Goal: Task Accomplishment & Management: Complete application form

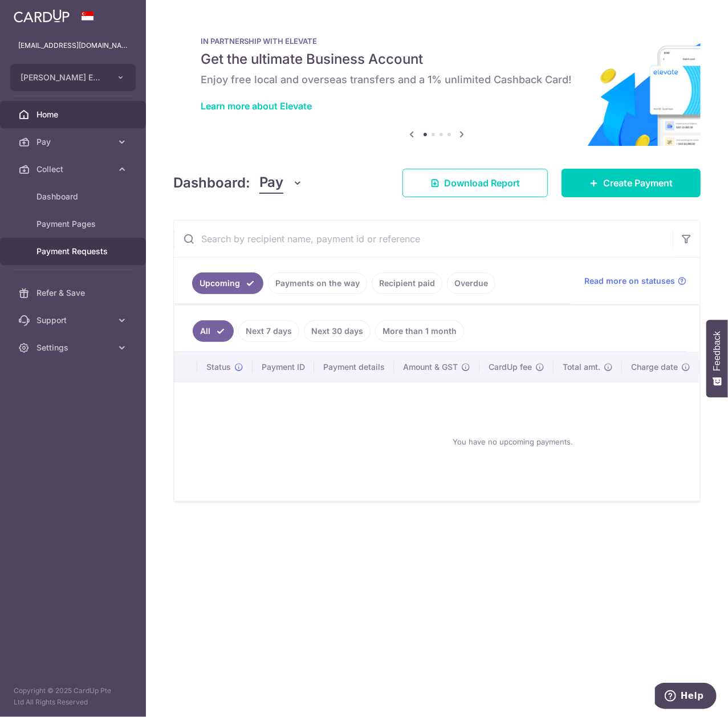
click at [117, 246] on link "Payment Requests" at bounding box center [73, 251] width 146 height 27
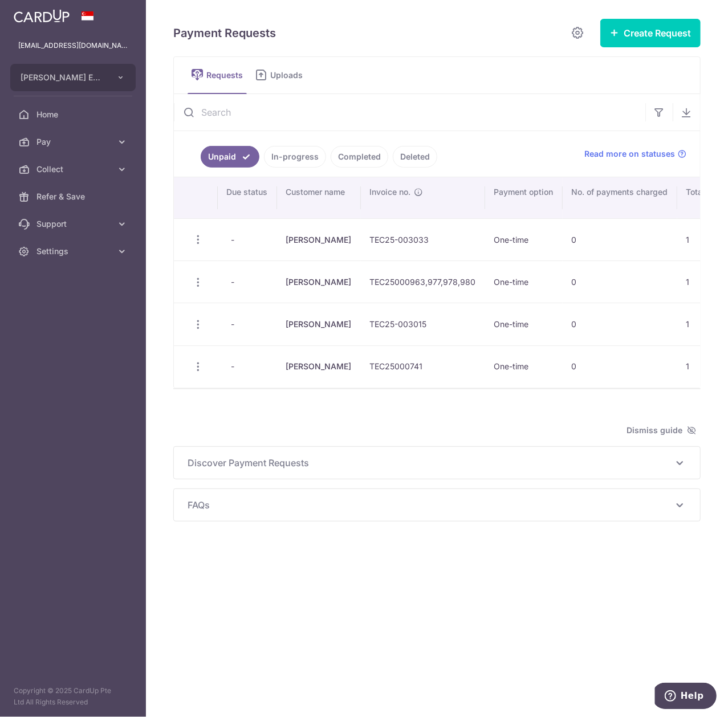
drag, startPoint x: 333, startPoint y: 397, endPoint x: 341, endPoint y: 397, distance: 8.0
click at [341, 389] on div at bounding box center [436, 388] width 527 height 1
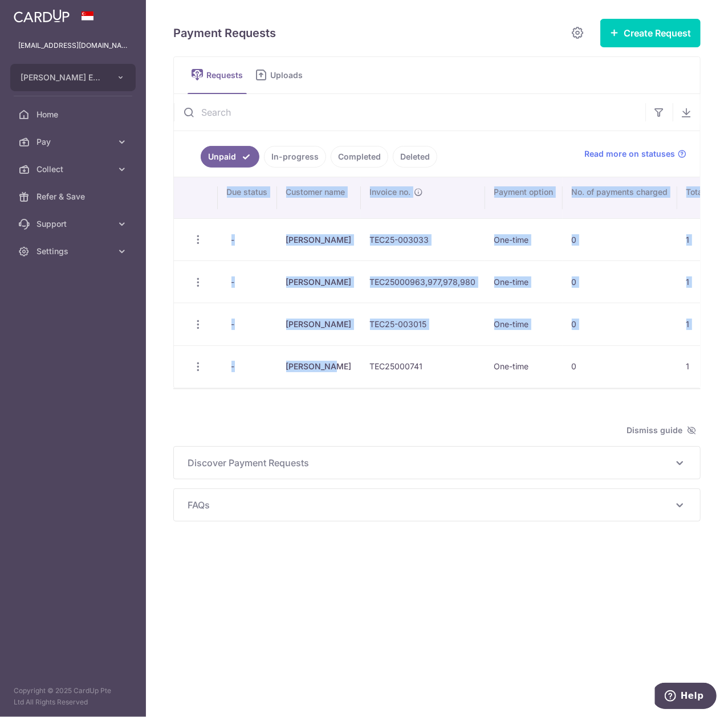
drag, startPoint x: 343, startPoint y: 388, endPoint x: 349, endPoint y: 394, distance: 8.5
click at [349, 387] on div "Search: Due status Customer name Invoice no. Payment option No. of payments cha…" at bounding box center [437, 282] width 526 height 210
click at [299, 153] on link "In-progress" at bounding box center [295, 157] width 62 height 22
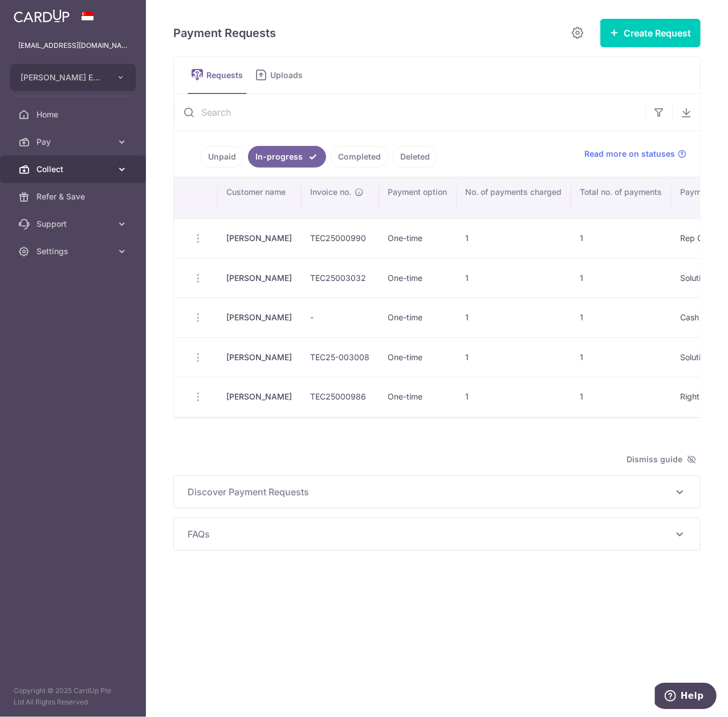
click at [84, 166] on span "Collect" at bounding box center [73, 169] width 75 height 11
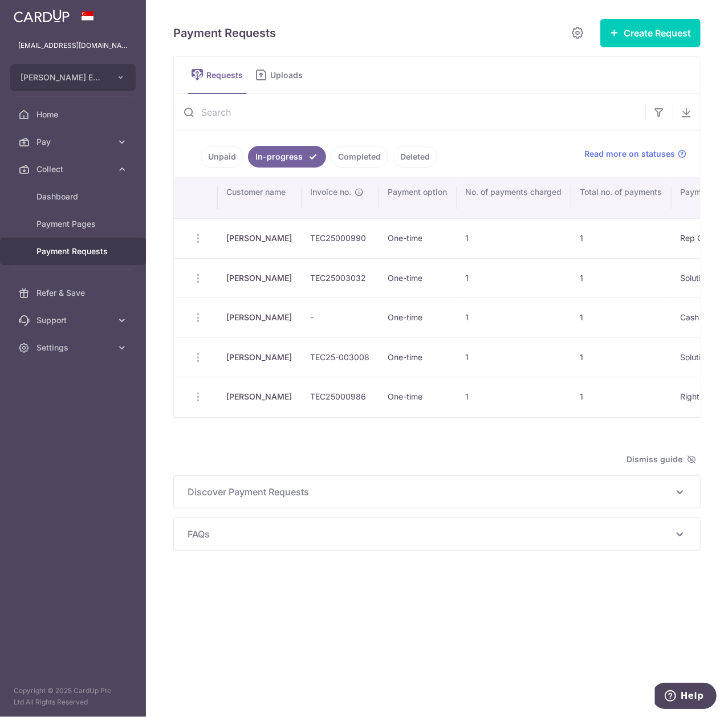
click at [112, 252] on link "Payment Requests" at bounding box center [73, 251] width 146 height 27
click at [648, 42] on button "Create Request" at bounding box center [650, 33] width 100 height 28
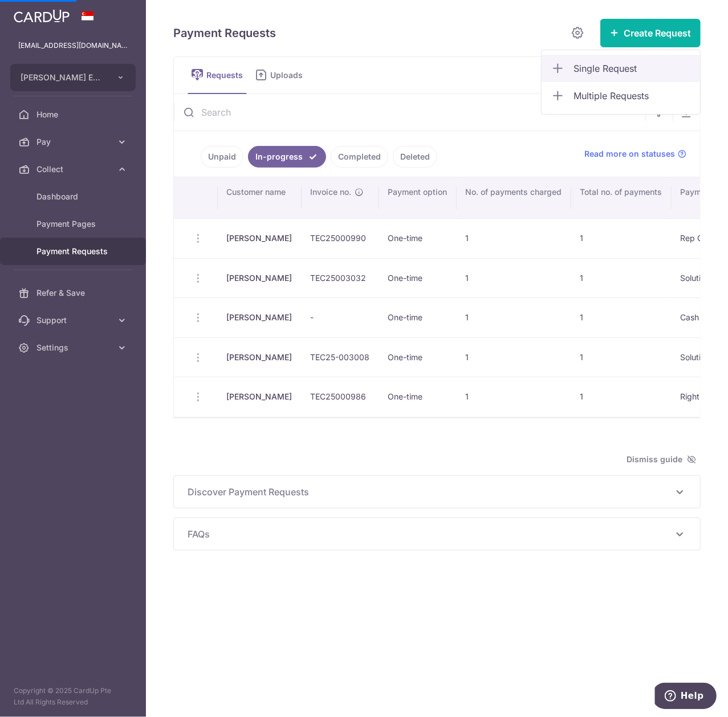
click at [633, 73] on span "Single Request" at bounding box center [631, 69] width 117 height 14
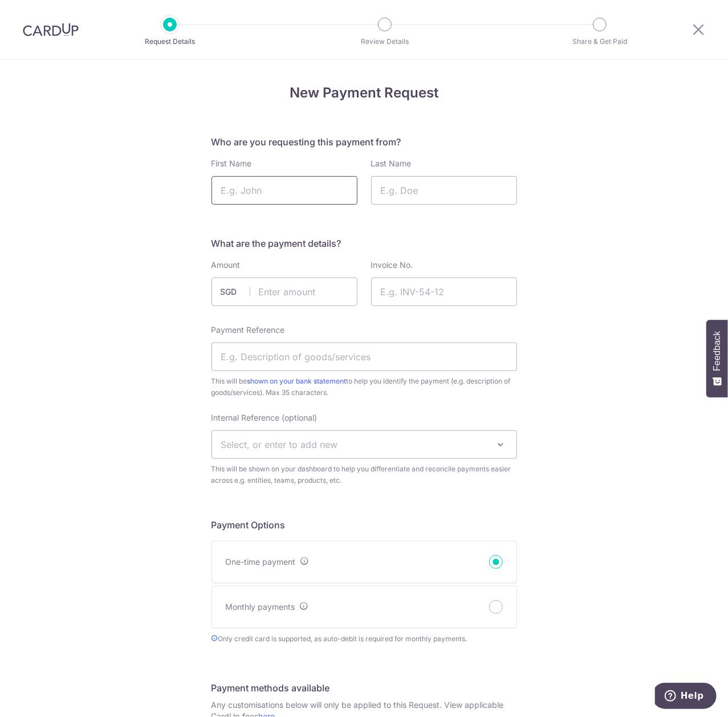
click at [285, 185] on input "First Name" at bounding box center [284, 190] width 146 height 28
type input "[PERSON_NAME]"
type input "Chng"
click at [305, 288] on input "text" at bounding box center [284, 292] width 146 height 28
type input "654.00"
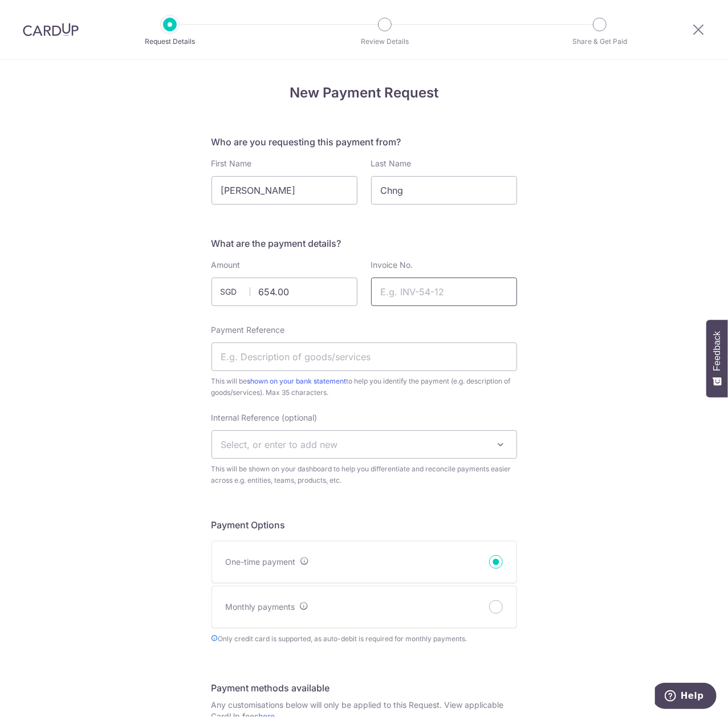
click at [463, 288] on input "Invoice No." at bounding box center [444, 292] width 146 height 28
paste input "TEC25000992"
type input "TEC25000992"
click at [322, 361] on input "Payment Reference" at bounding box center [363, 356] width 305 height 28
type input "Left lens replacement"
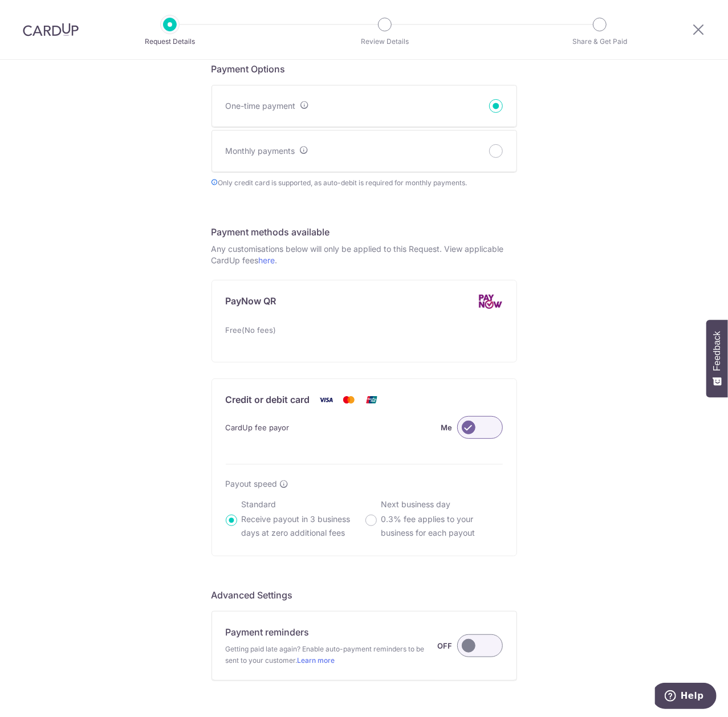
scroll to position [573, 0]
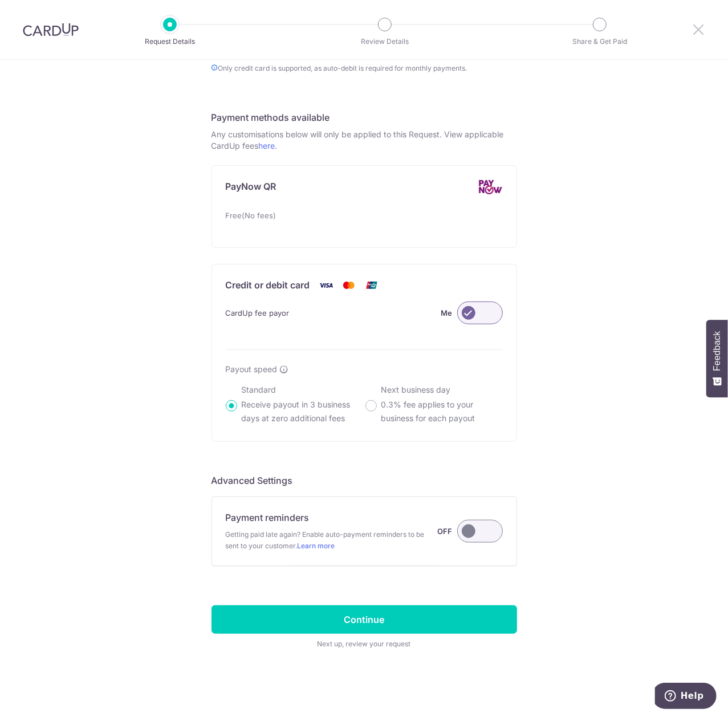
click at [696, 30] on icon at bounding box center [698, 29] width 14 height 14
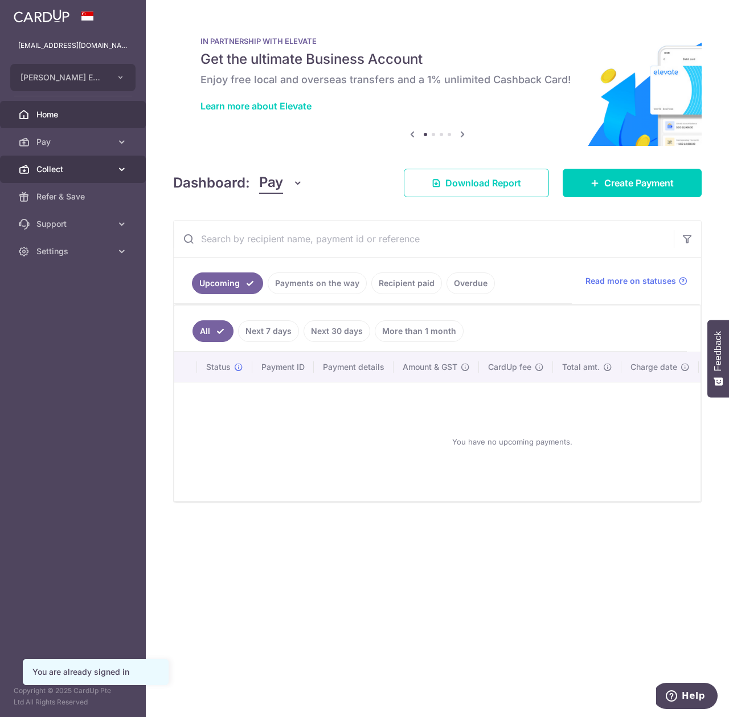
click at [108, 166] on span "Collect" at bounding box center [73, 169] width 75 height 11
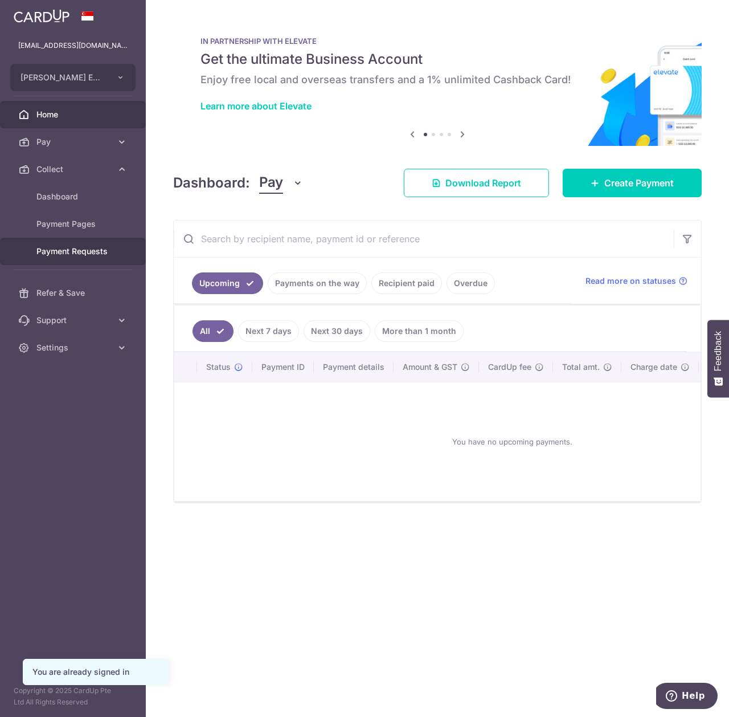
click at [80, 251] on span "Payment Requests" at bounding box center [73, 251] width 75 height 11
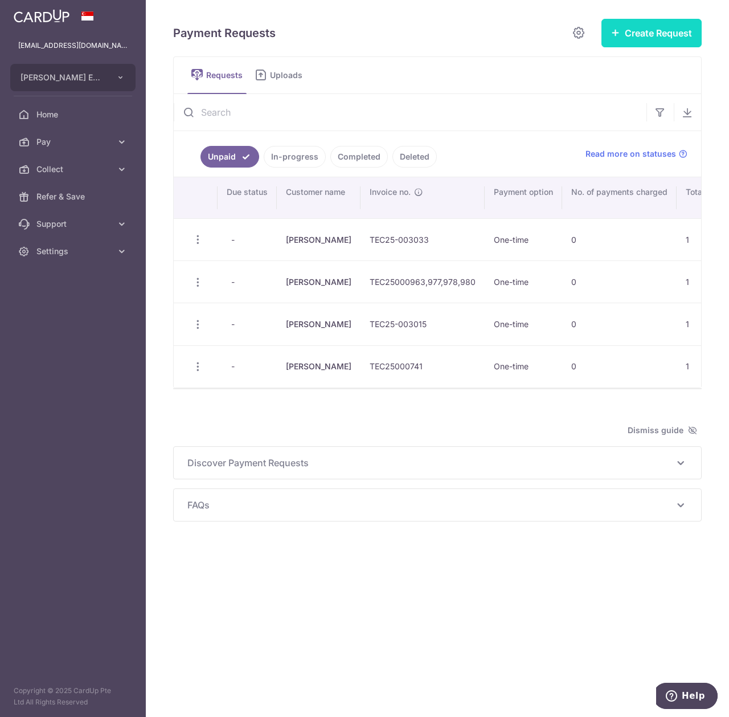
click at [630, 39] on button "Create Request" at bounding box center [652, 33] width 100 height 28
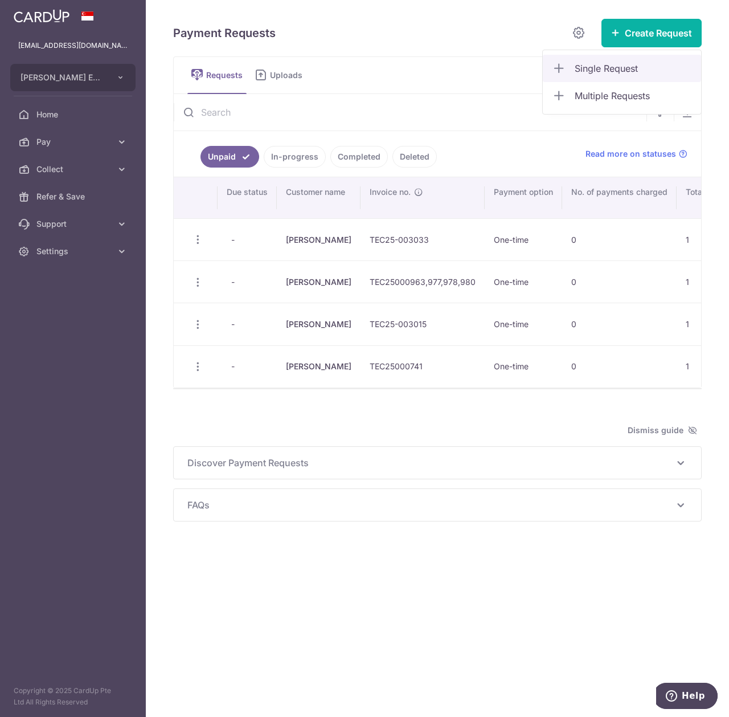
click at [612, 64] on span "Single Request" at bounding box center [633, 69] width 117 height 14
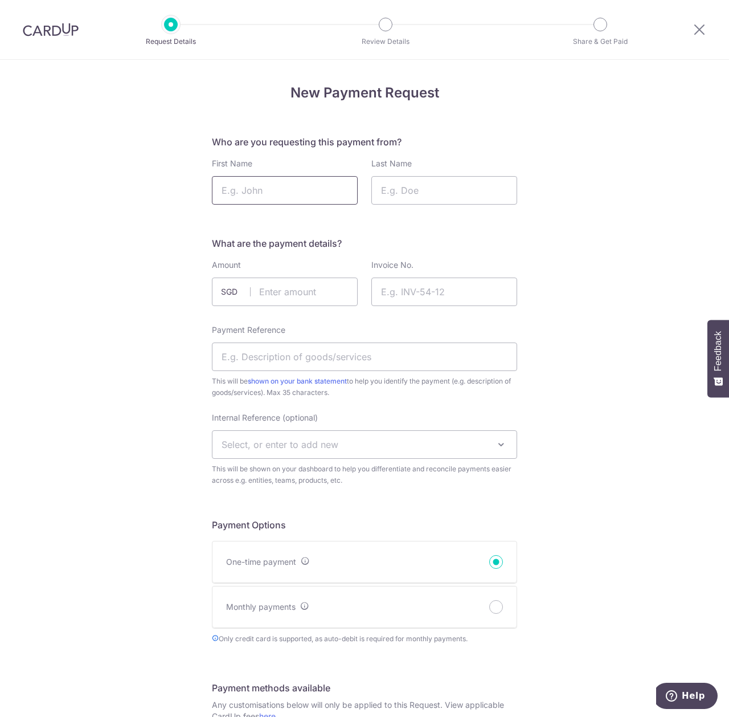
click at [310, 189] on input "First Name" at bounding box center [285, 190] width 146 height 28
type input "Alexander"
type input "Chng"
click at [286, 286] on input "text" at bounding box center [285, 292] width 146 height 28
type input "647.46"
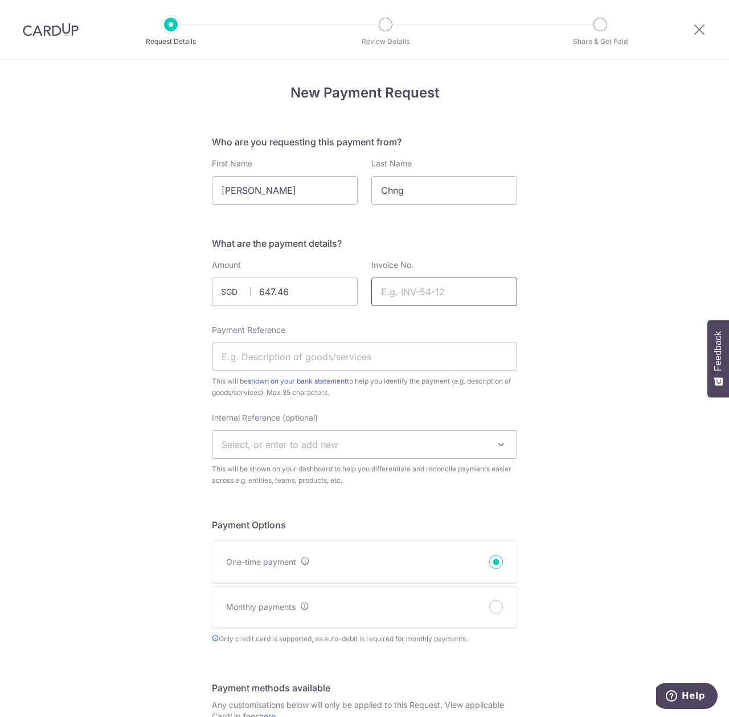
click at [455, 291] on input "Invoice No." at bounding box center [445, 292] width 146 height 28
paste input "TEC25000992"
type input "TEC25000992"
click at [381, 366] on input "Payment Reference" at bounding box center [364, 356] width 305 height 28
click at [327, 353] on input "Left lens replacement" at bounding box center [364, 356] width 305 height 28
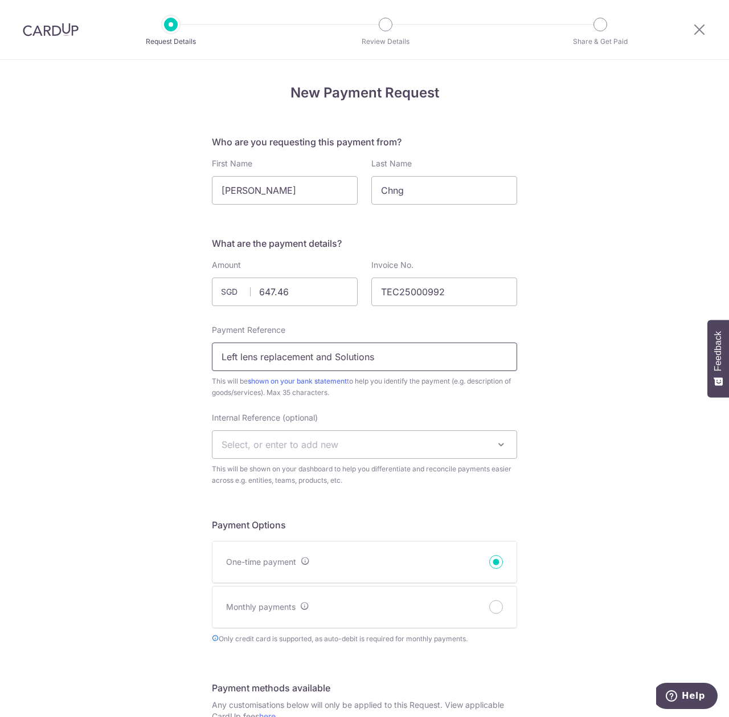
type input "Left lens replacement and Solutions"
click at [589, 381] on div "New Payment Request Who are you requesting this payment from? First Name Alexan…" at bounding box center [364, 673] width 729 height 1227
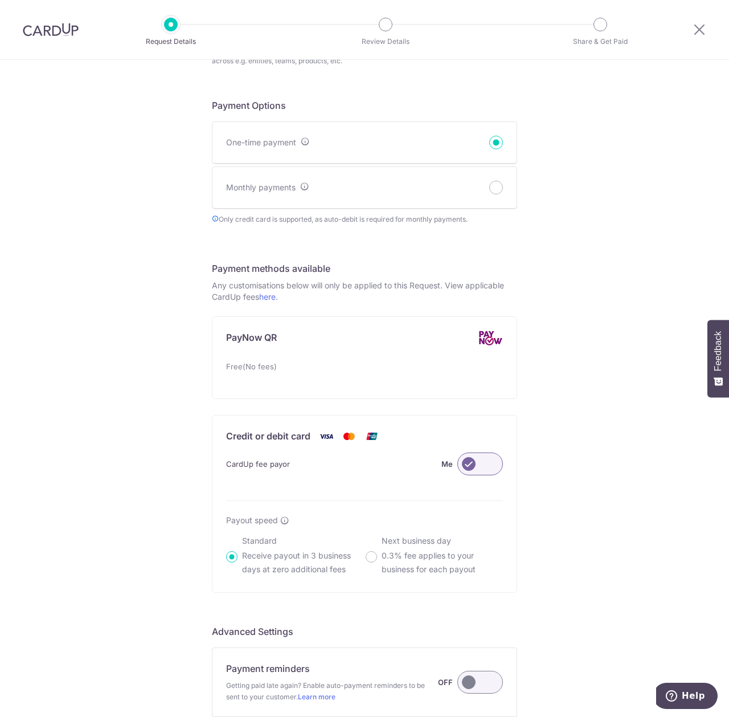
scroll to position [573, 0]
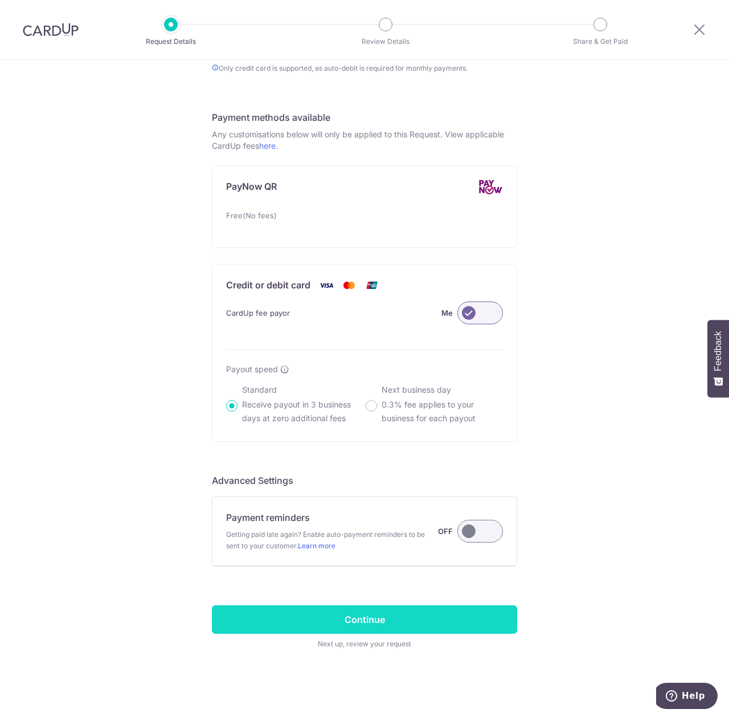
click at [344, 609] on input "Continue" at bounding box center [364, 619] width 305 height 28
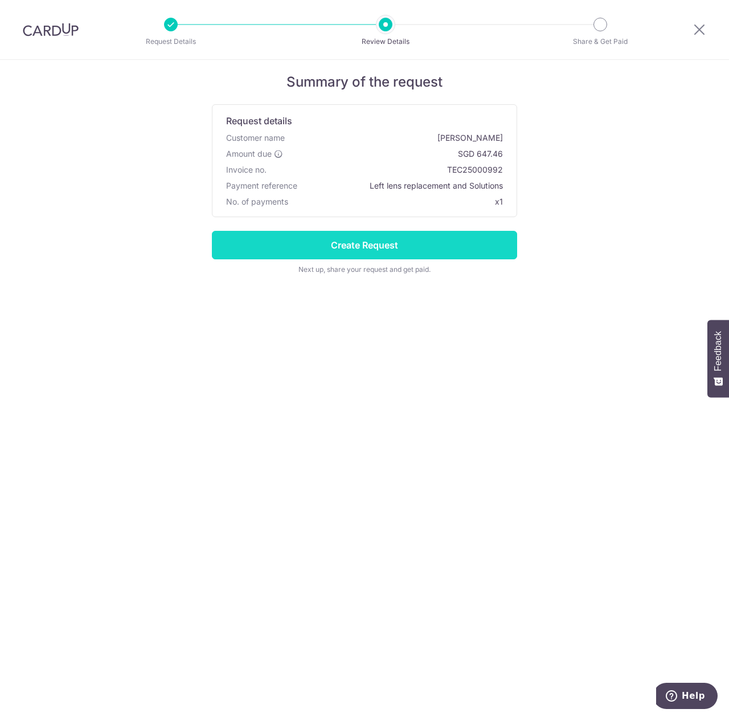
click at [409, 240] on input "Create Request" at bounding box center [364, 245] width 305 height 28
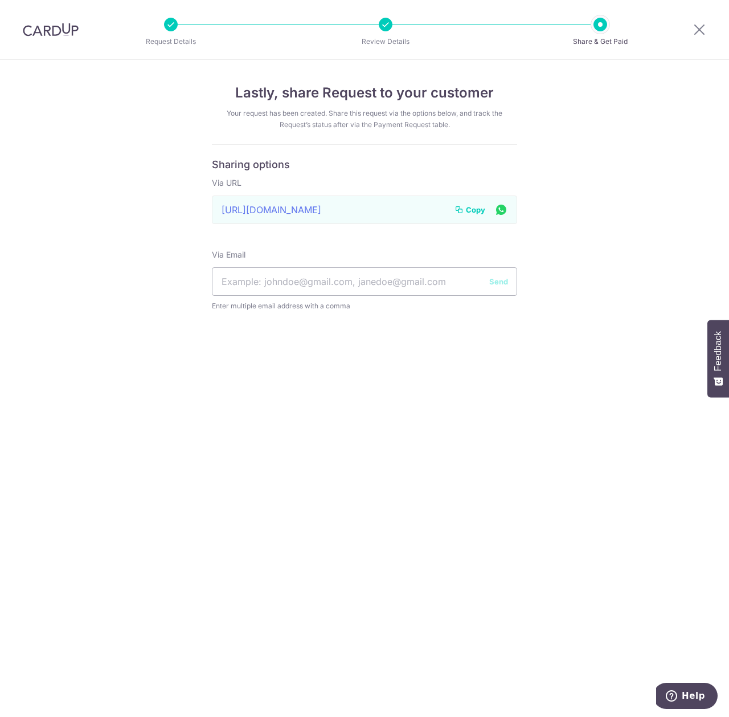
click at [472, 213] on span "Copy" at bounding box center [475, 209] width 19 height 11
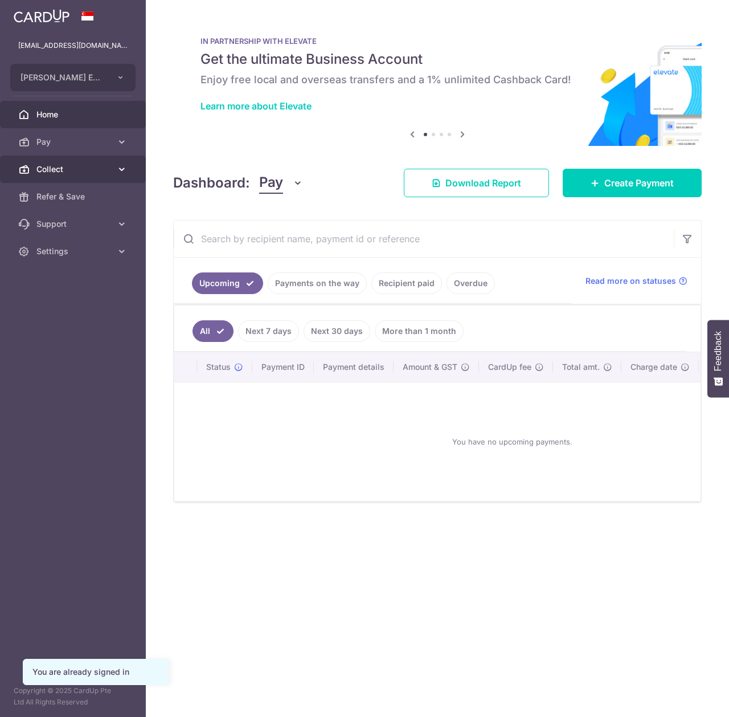
click at [91, 178] on link "Collect" at bounding box center [73, 169] width 146 height 27
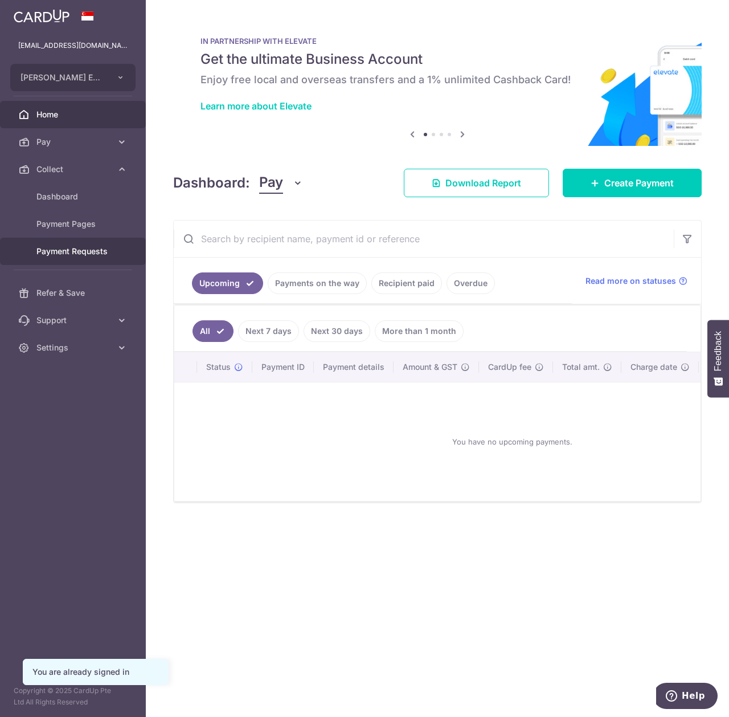
click at [92, 252] on span "Payment Requests" at bounding box center [73, 251] width 75 height 11
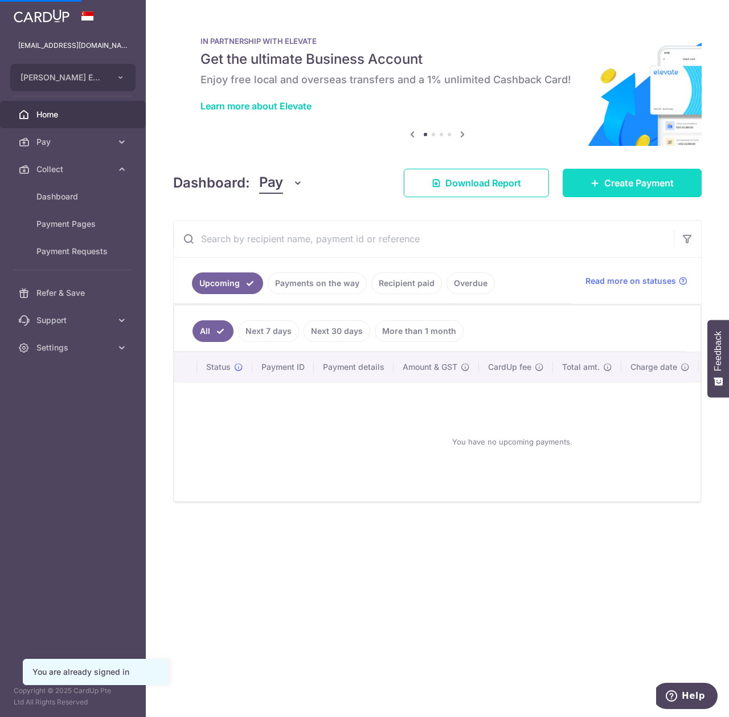
click at [628, 192] on link "Create Payment" at bounding box center [632, 183] width 139 height 28
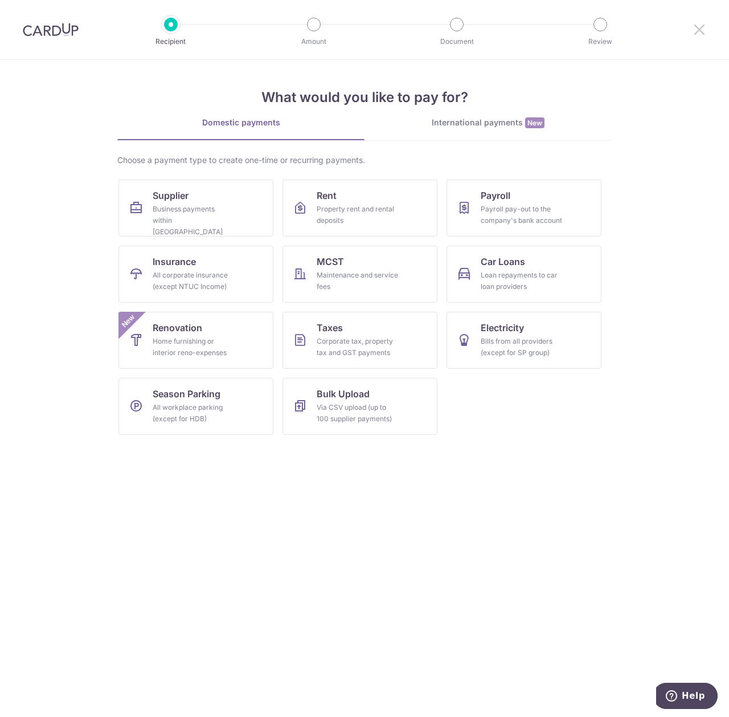
click at [700, 28] on icon at bounding box center [700, 29] width 14 height 14
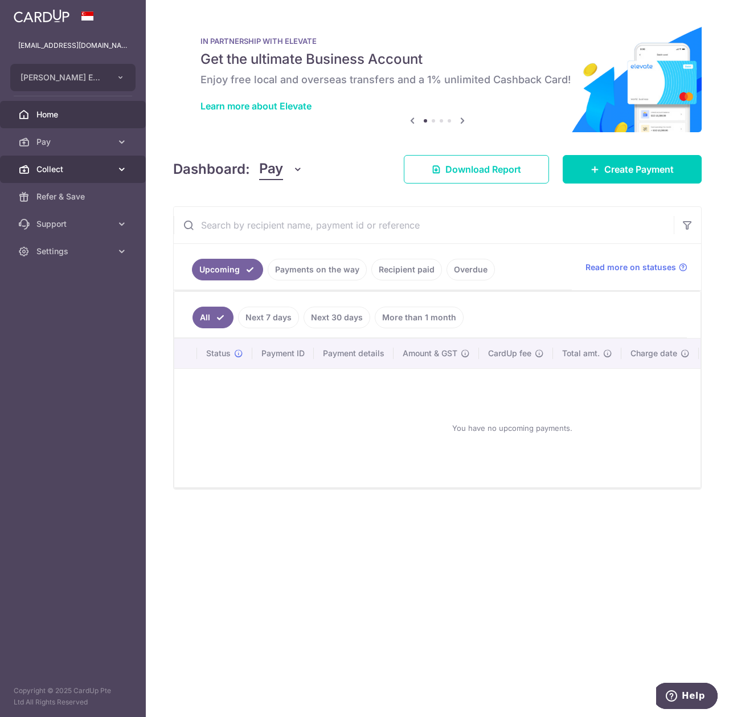
click at [42, 172] on span "Collect" at bounding box center [73, 169] width 75 height 11
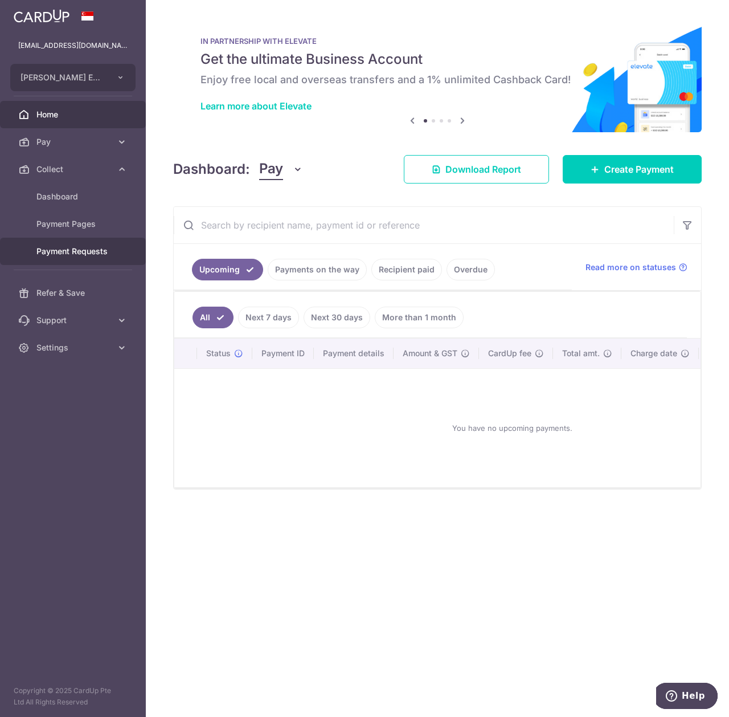
click at [101, 253] on span "Payment Requests" at bounding box center [73, 251] width 75 height 11
click at [92, 251] on span "Payment Requests" at bounding box center [73, 251] width 75 height 11
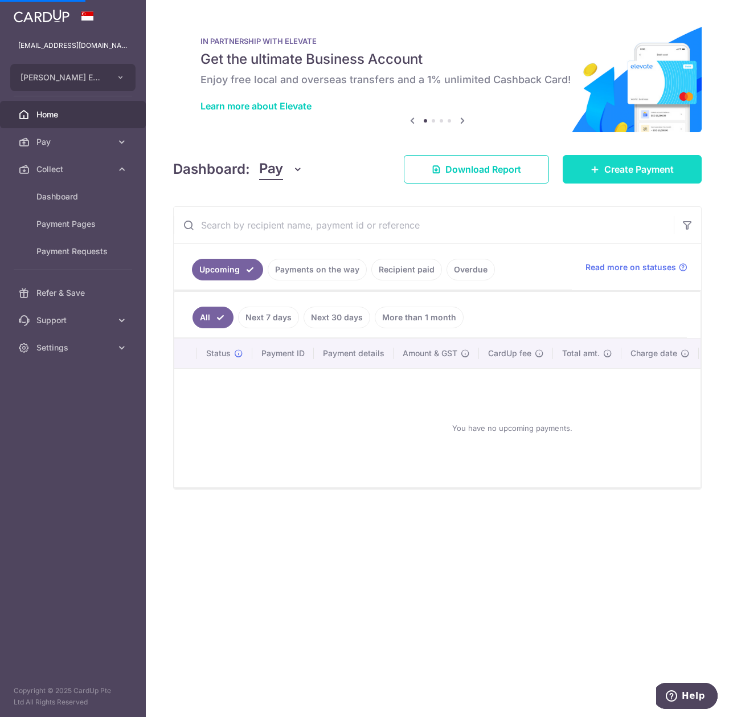
click at [663, 177] on link "Create Payment" at bounding box center [632, 169] width 139 height 28
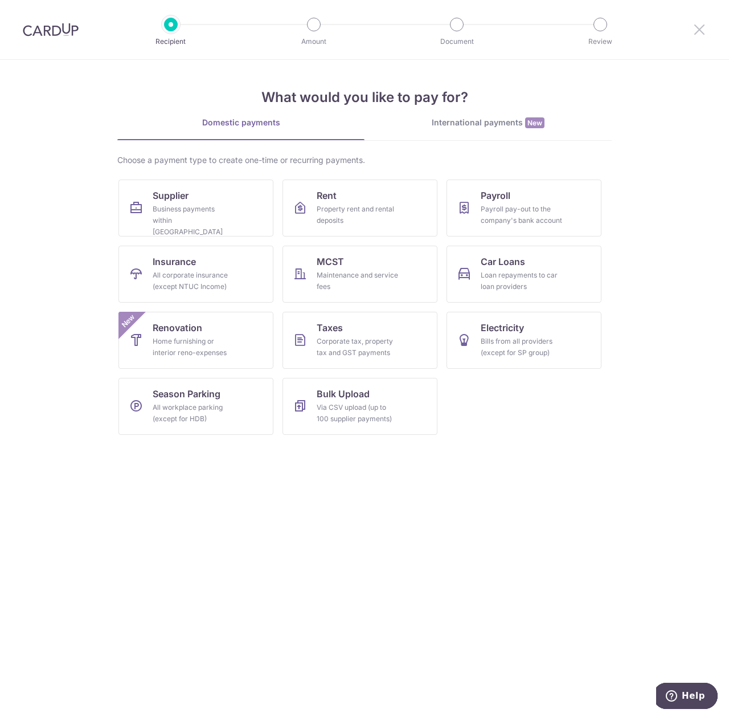
click at [701, 28] on icon at bounding box center [700, 29] width 14 height 14
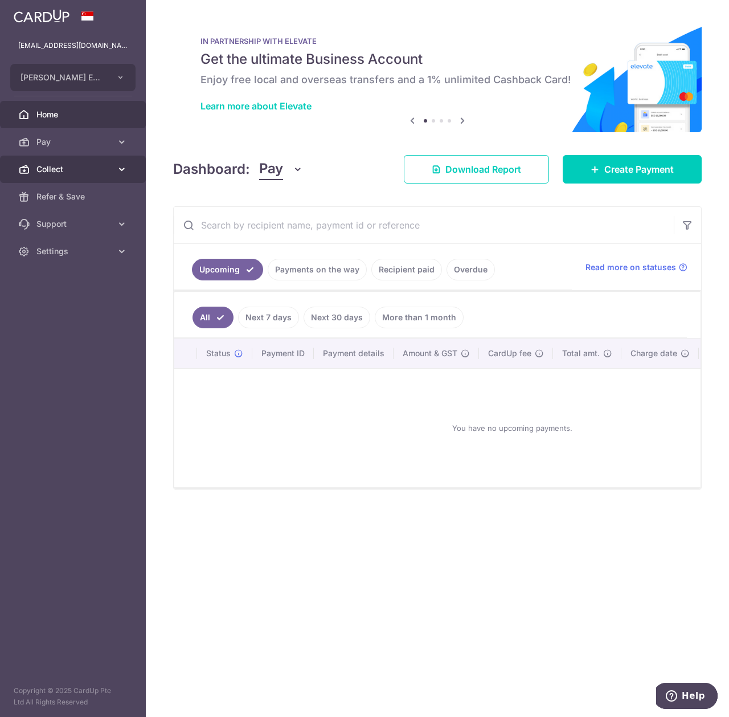
click at [85, 168] on span "Collect" at bounding box center [73, 169] width 75 height 11
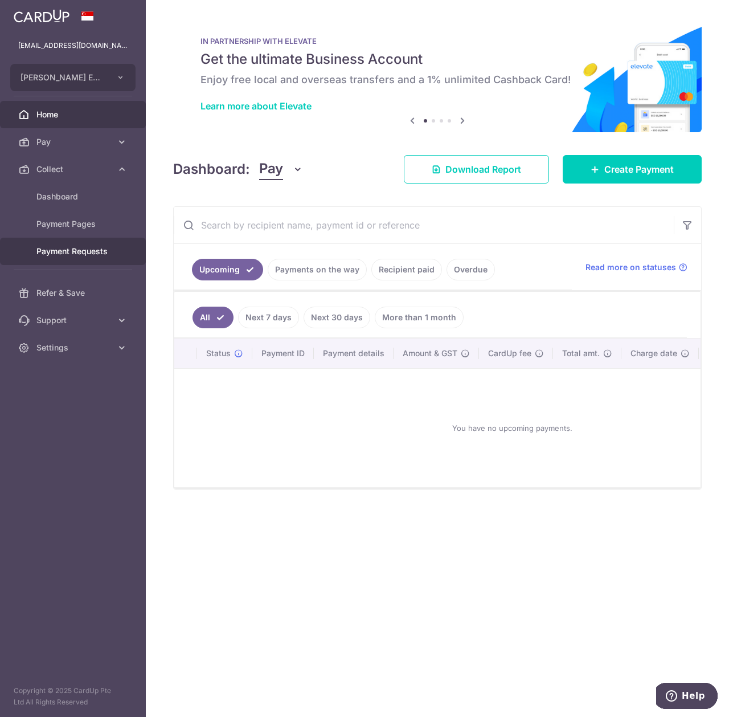
drag, startPoint x: 79, startPoint y: 252, endPoint x: 204, endPoint y: 280, distance: 128.6
click at [79, 253] on span "Payment Requests" at bounding box center [73, 251] width 75 height 11
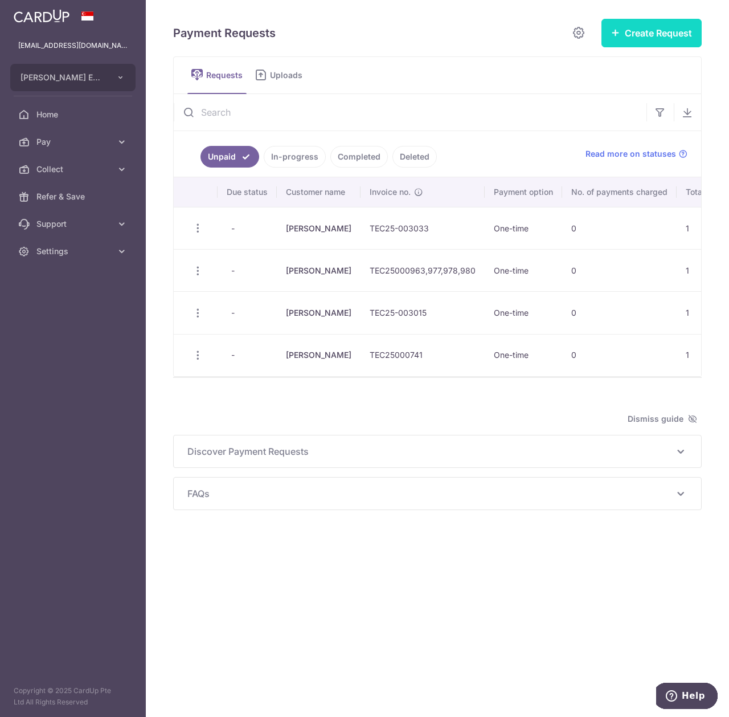
click at [630, 28] on button "Create Request" at bounding box center [652, 33] width 100 height 28
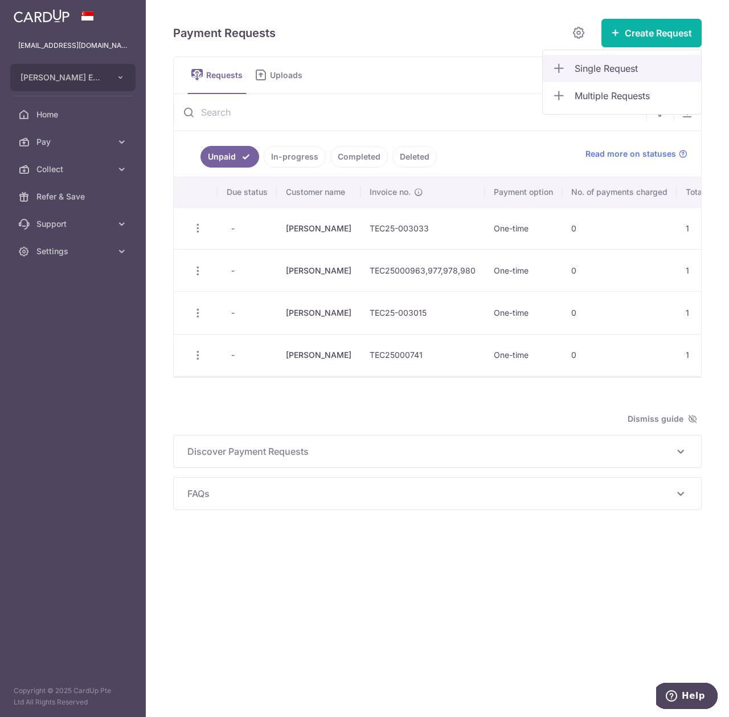
click at [600, 76] on link "Single Request" at bounding box center [622, 68] width 158 height 27
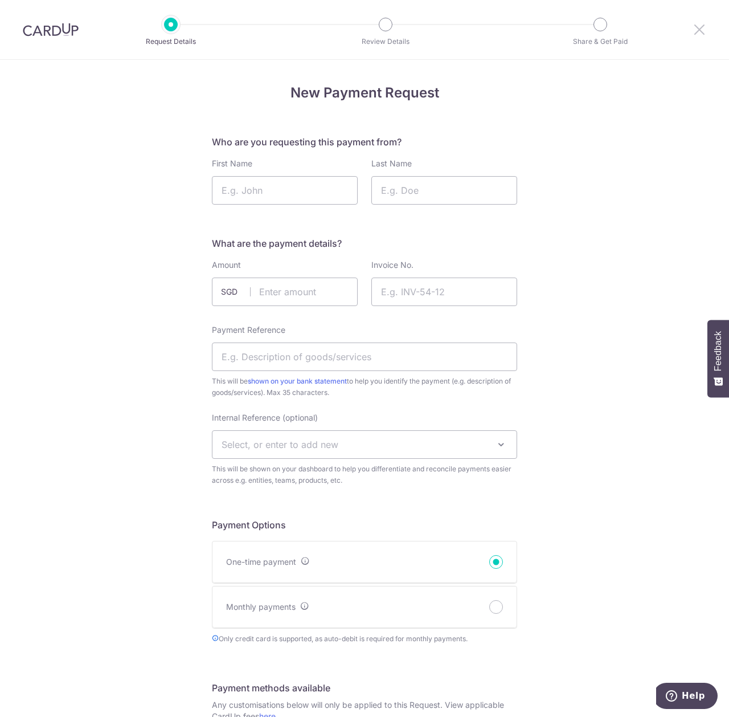
click at [699, 28] on icon at bounding box center [700, 29] width 14 height 14
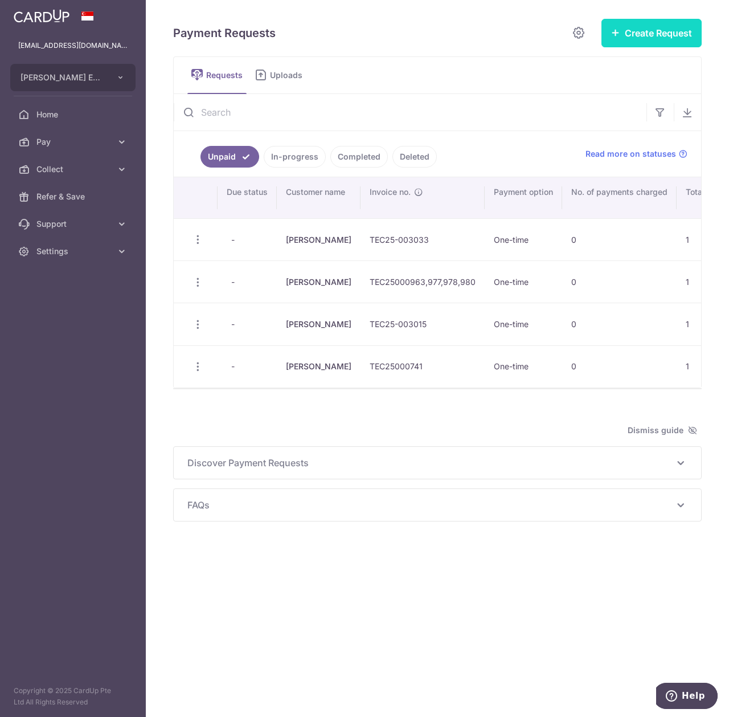
click at [657, 35] on button "Create Request" at bounding box center [652, 33] width 100 height 28
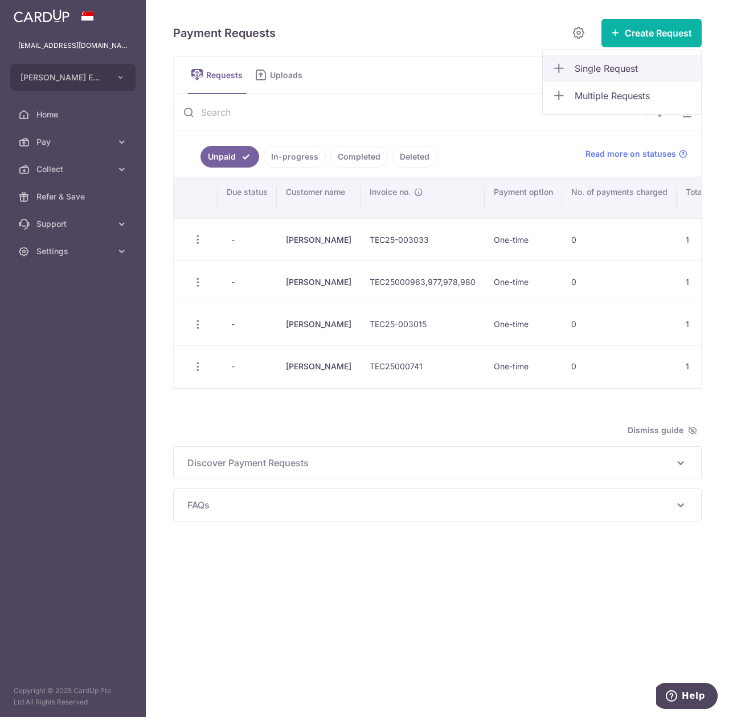
click at [598, 67] on span "Single Request" at bounding box center [633, 69] width 117 height 14
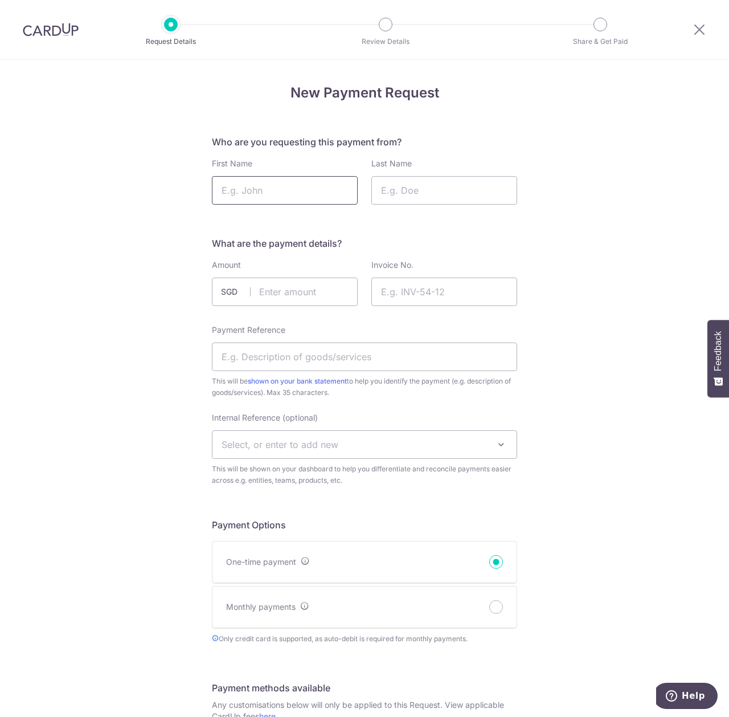
click at [325, 185] on input "First Name" at bounding box center [285, 190] width 146 height 28
type input "Caitlyn"
click at [411, 199] on input "Last Name" at bounding box center [445, 190] width 146 height 28
type input "Chan"
click at [305, 288] on input "text" at bounding box center [285, 292] width 146 height 28
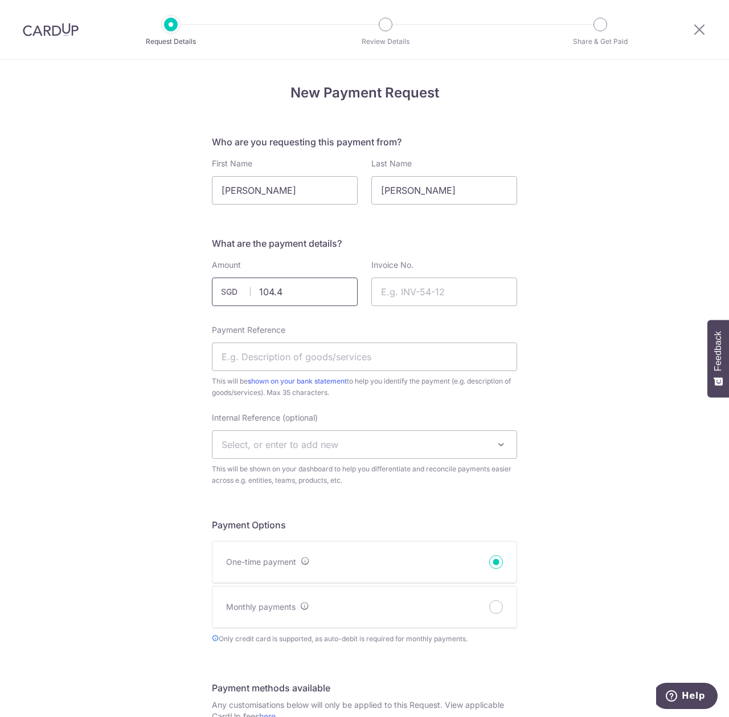
type input "104.48"
click at [442, 294] on input "Invoice No." at bounding box center [445, 292] width 146 height 28
click at [442, 300] on input "Invoice No." at bounding box center [445, 292] width 146 height 28
paste input "TEC25-003035"
type input "TEC25-003035"
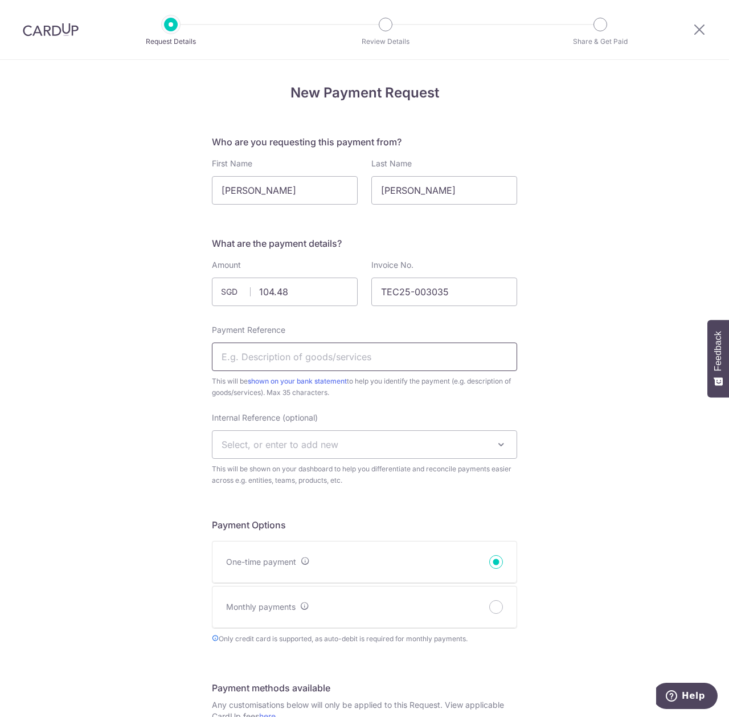
click at [365, 347] on input "Payment Reference" at bounding box center [364, 356] width 305 height 28
type input "Solutions"
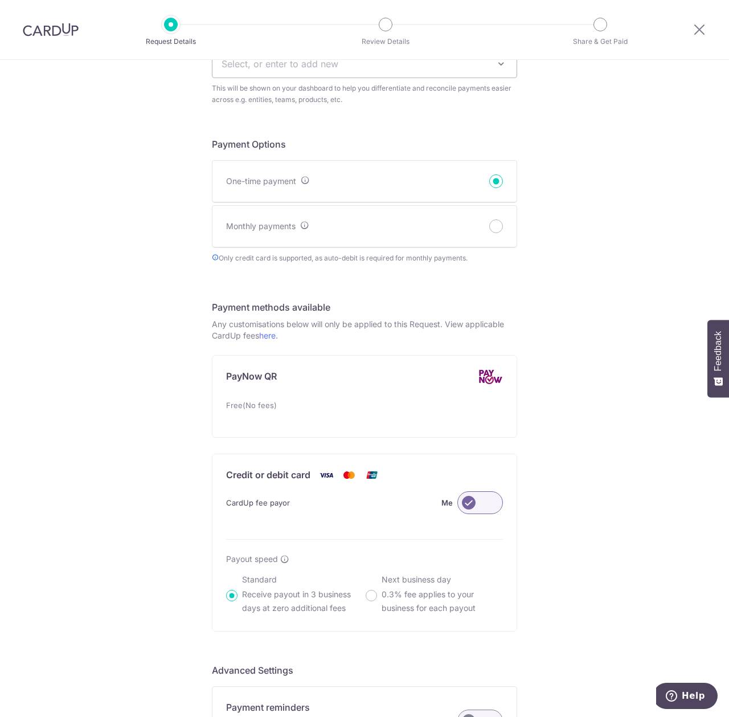
scroll to position [573, 0]
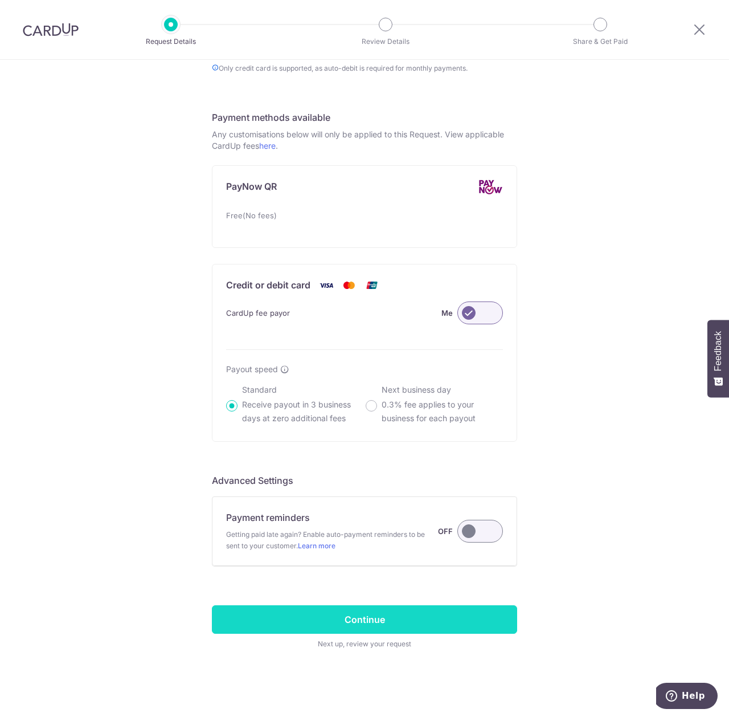
click at [402, 616] on input "Continue" at bounding box center [364, 619] width 305 height 28
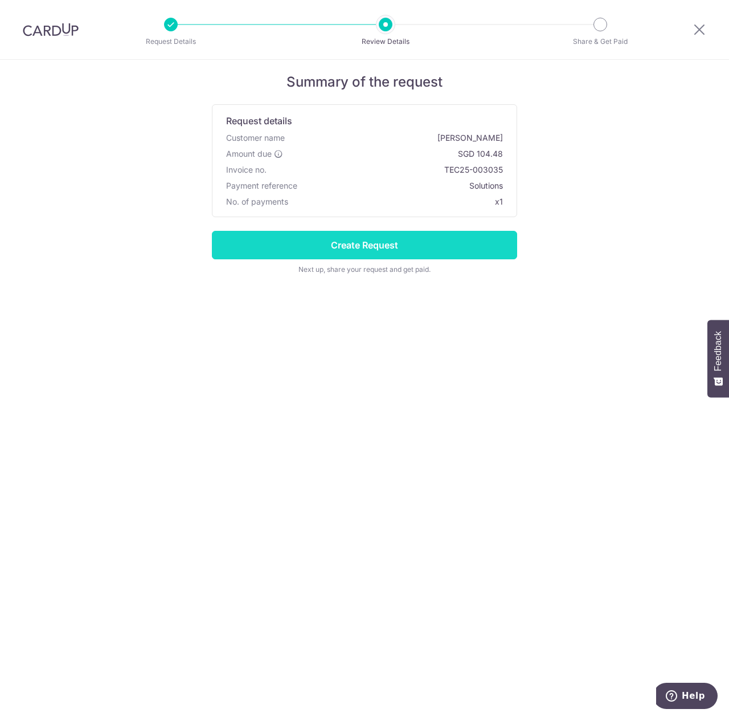
click at [475, 248] on input "Create Request" at bounding box center [364, 245] width 305 height 28
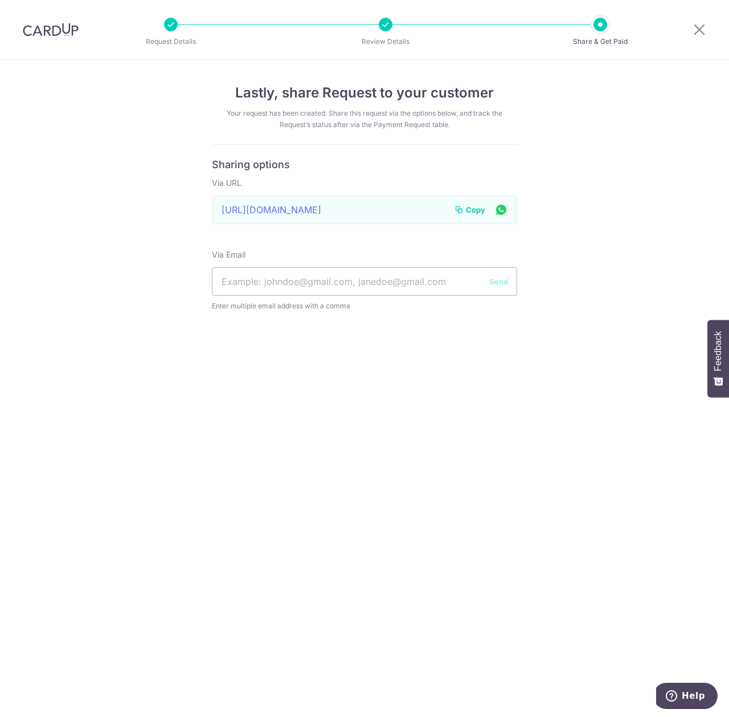
click at [480, 212] on span "Copy" at bounding box center [475, 209] width 19 height 11
click at [696, 32] on icon at bounding box center [700, 29] width 14 height 14
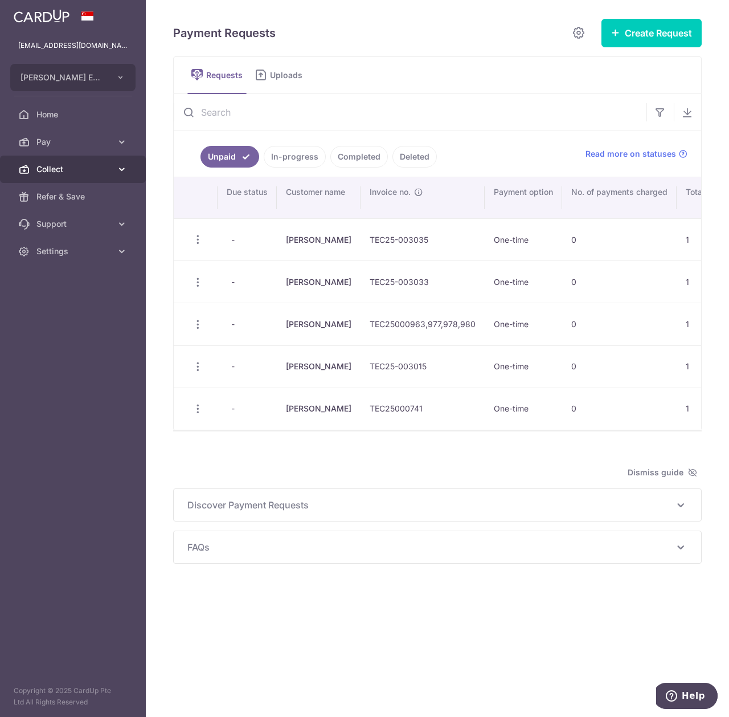
drag, startPoint x: 117, startPoint y: 171, endPoint x: 125, endPoint y: 171, distance: 8.5
click at [117, 171] on icon at bounding box center [121, 169] width 11 height 11
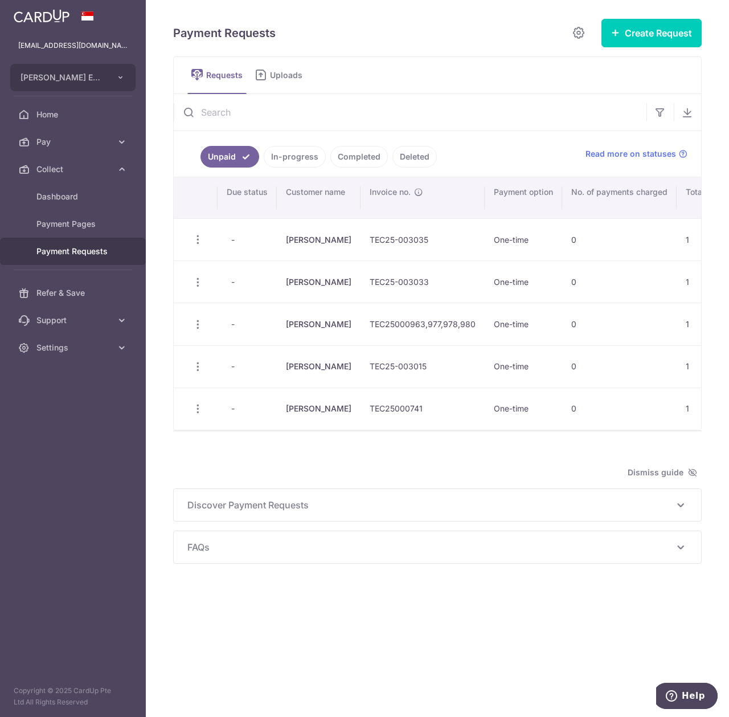
click at [112, 251] on link "Payment Requests" at bounding box center [73, 251] width 146 height 27
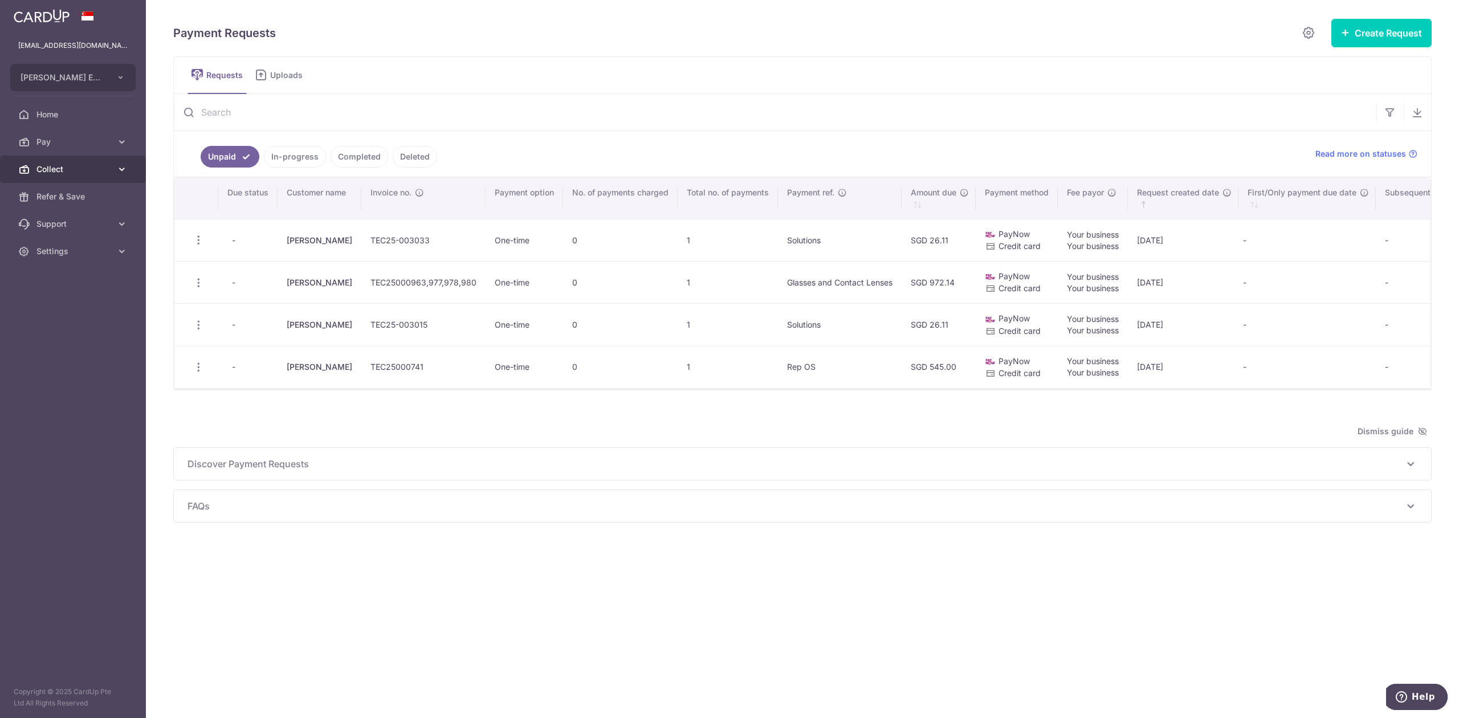
click at [107, 171] on span "Collect" at bounding box center [73, 169] width 75 height 11
click at [612, 67] on ul "Requests Uploads" at bounding box center [802, 75] width 1258 height 38
click at [348, 161] on link "Completed" at bounding box center [360, 157] width 58 height 22
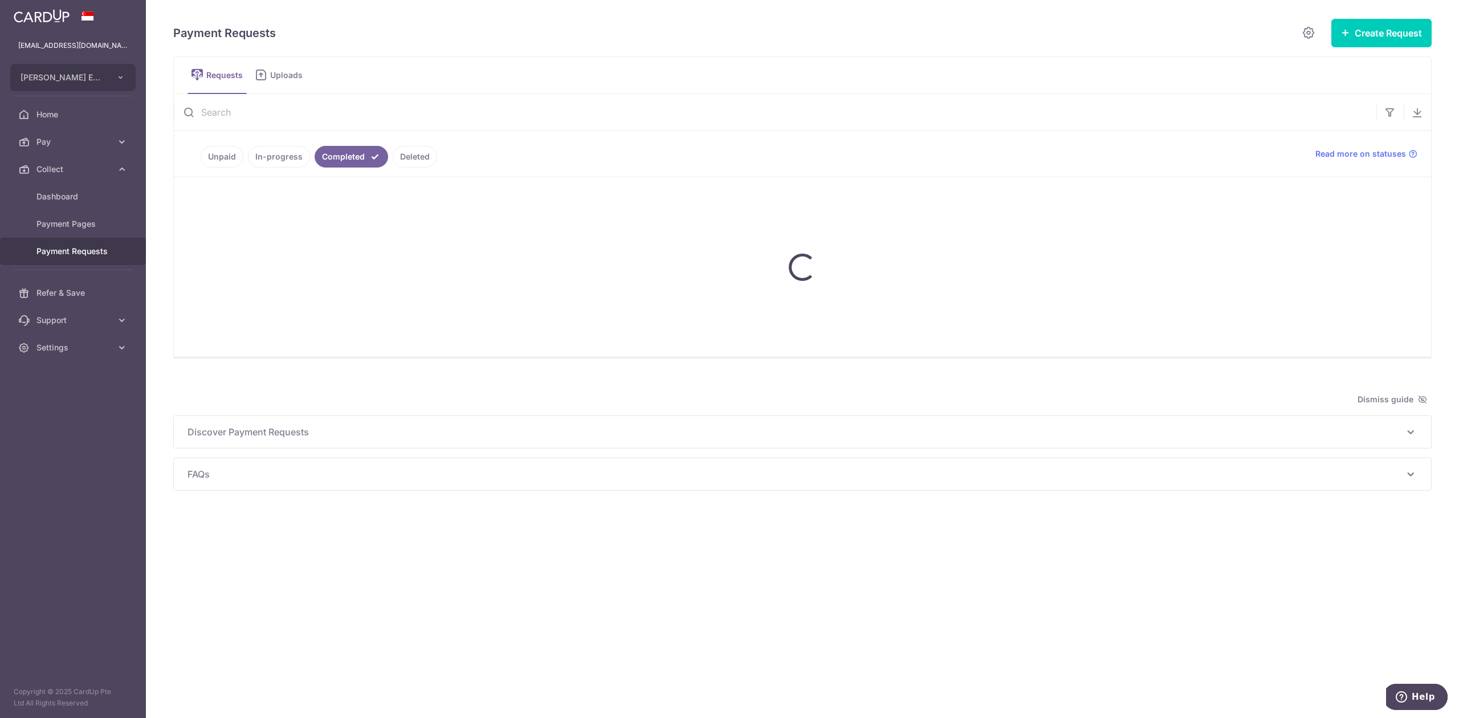
click at [272, 157] on link "In-progress" at bounding box center [279, 157] width 62 height 22
click at [83, 197] on span "Dashboard" at bounding box center [73, 196] width 75 height 11
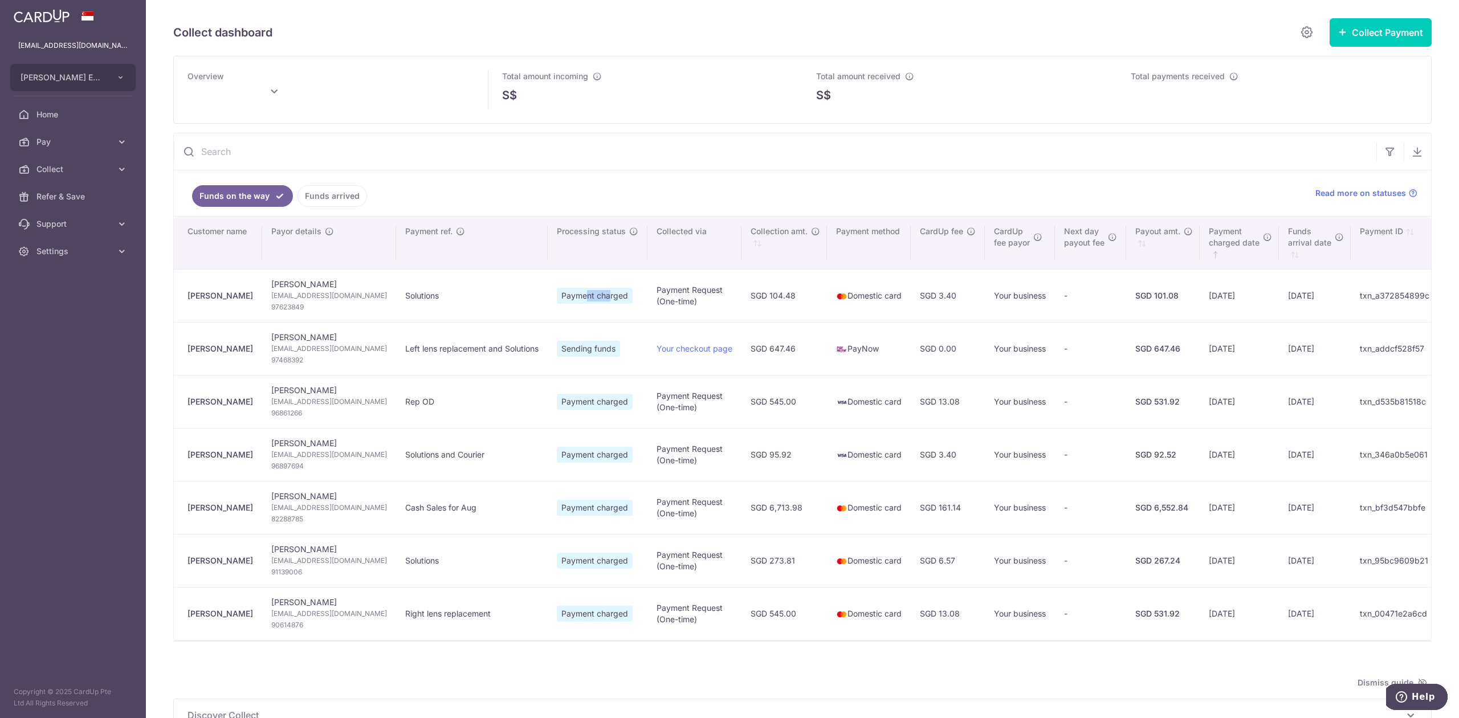
drag, startPoint x: 564, startPoint y: 297, endPoint x: 585, endPoint y: 297, distance: 21.1
click at [585, 297] on span "Payment charged" at bounding box center [595, 296] width 76 height 16
drag, startPoint x: 545, startPoint y: 300, endPoint x: 581, endPoint y: 300, distance: 35.9
click at [581, 300] on span "Payment charged" at bounding box center [595, 296] width 76 height 16
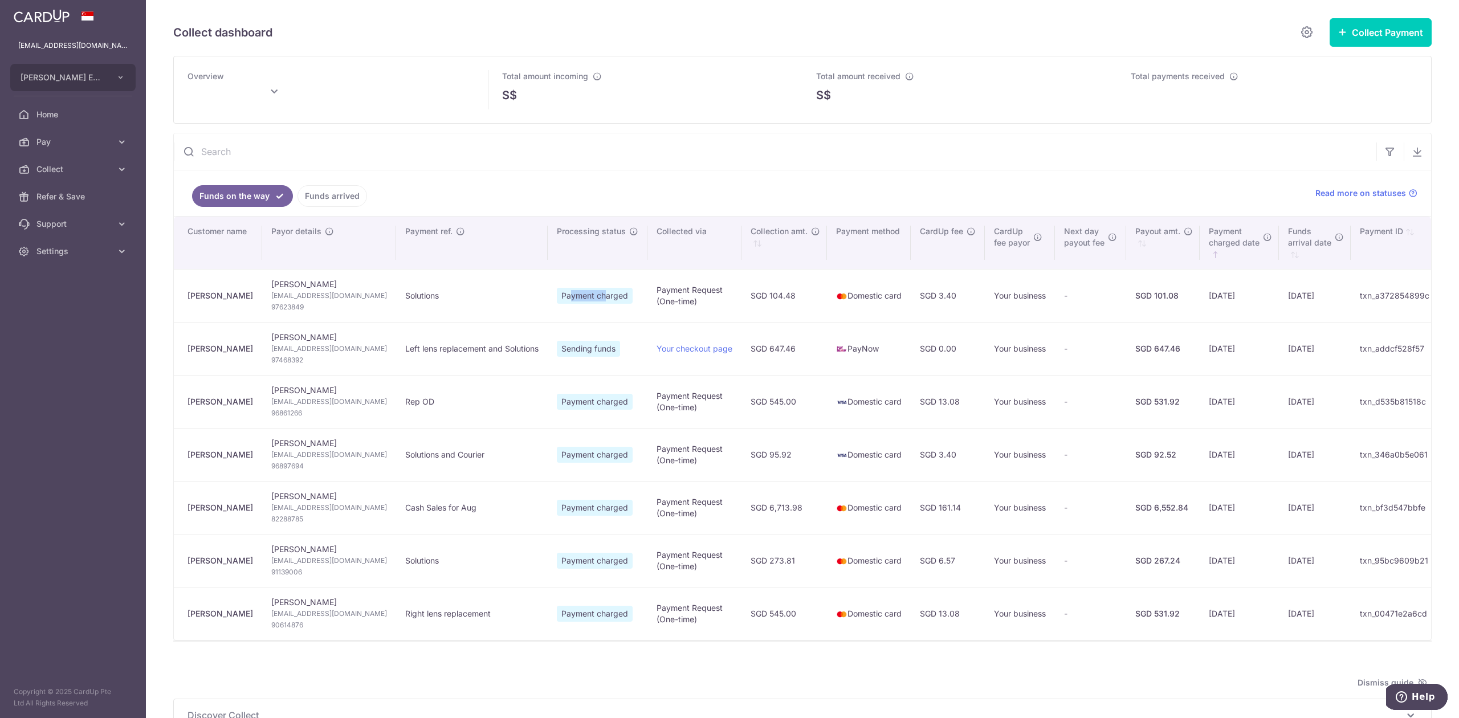
click at [581, 300] on span "Payment charged" at bounding box center [595, 296] width 76 height 16
drag, startPoint x: 537, startPoint y: 299, endPoint x: 610, endPoint y: 297, distance: 73.0
click at [610, 297] on td "Payment charged" at bounding box center [598, 295] width 100 height 53
click at [605, 300] on span "Payment charged" at bounding box center [595, 296] width 76 height 16
drag, startPoint x: 537, startPoint y: 301, endPoint x: 605, endPoint y: 301, distance: 68.4
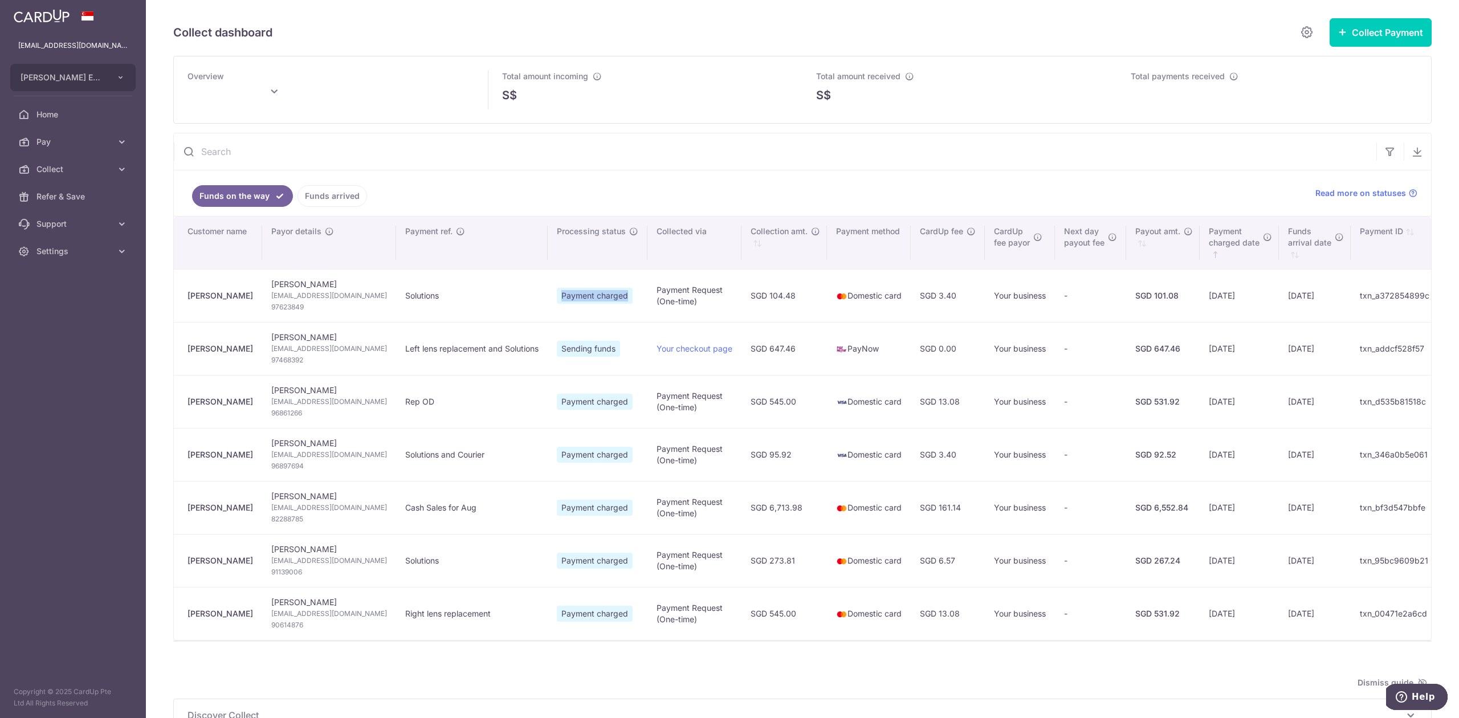
click at [605, 301] on span "Payment charged" at bounding box center [595, 296] width 76 height 16
drag, startPoint x: 613, startPoint y: 300, endPoint x: 544, endPoint y: 297, distance: 69.6
click at [548, 297] on td "Payment charged" at bounding box center [598, 295] width 100 height 53
click at [557, 297] on span "Payment charged" at bounding box center [595, 296] width 76 height 16
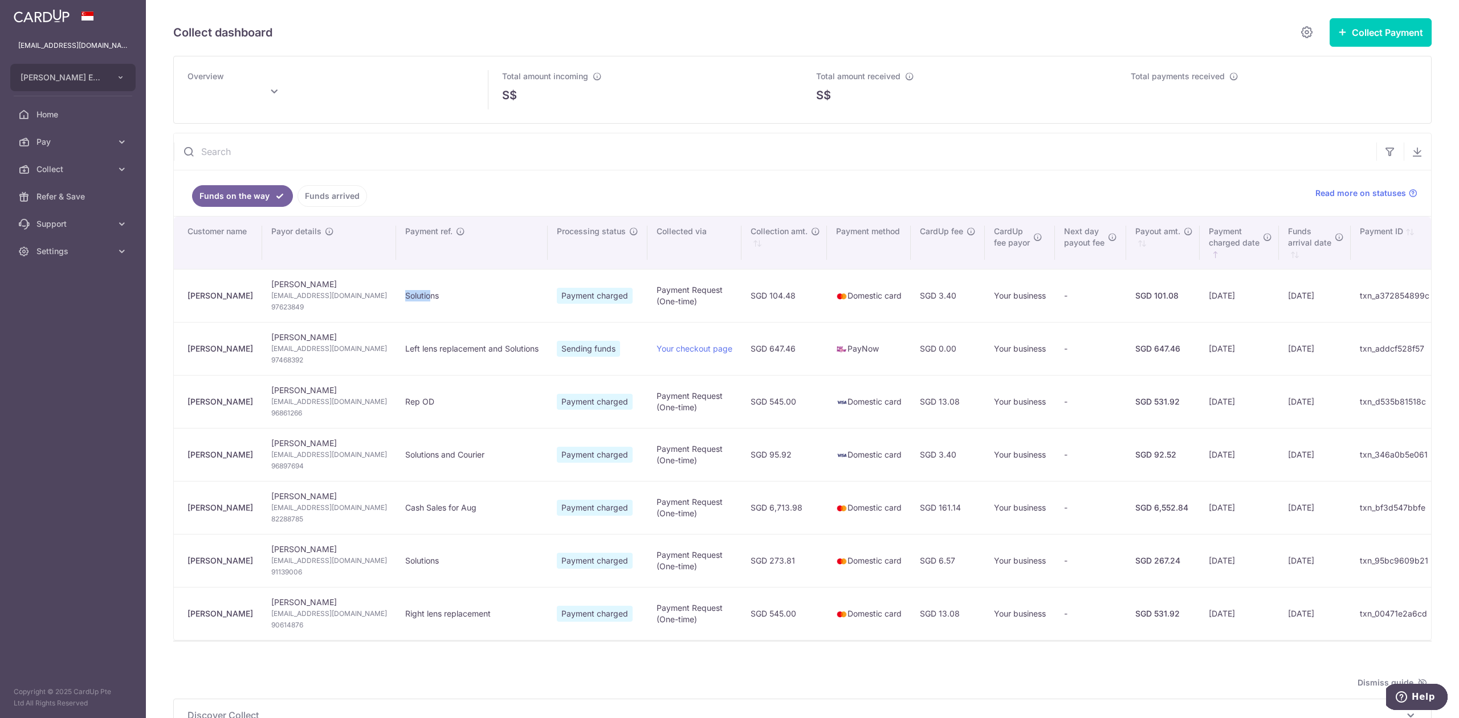
drag, startPoint x: 370, startPoint y: 299, endPoint x: 454, endPoint y: 295, distance: 83.8
click at [447, 295] on td "Solutions" at bounding box center [472, 295] width 152 height 53
click at [482, 295] on td "Solutions" at bounding box center [472, 295] width 152 height 53
type input "[DATE]"
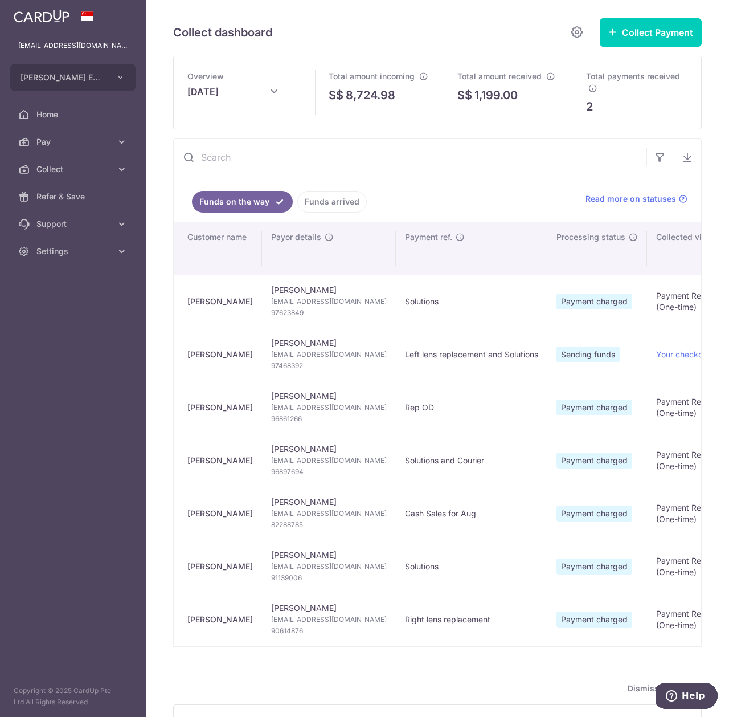
drag, startPoint x: 529, startPoint y: 299, endPoint x: 537, endPoint y: 302, distance: 8.5
click at [548, 300] on td "Payment charged" at bounding box center [598, 301] width 100 height 53
drag, startPoint x: 537, startPoint y: 303, endPoint x: 593, endPoint y: 308, distance: 56.6
click at [591, 308] on span "Payment charged" at bounding box center [595, 301] width 76 height 16
click at [599, 308] on span "Payment charged" at bounding box center [595, 301] width 76 height 16
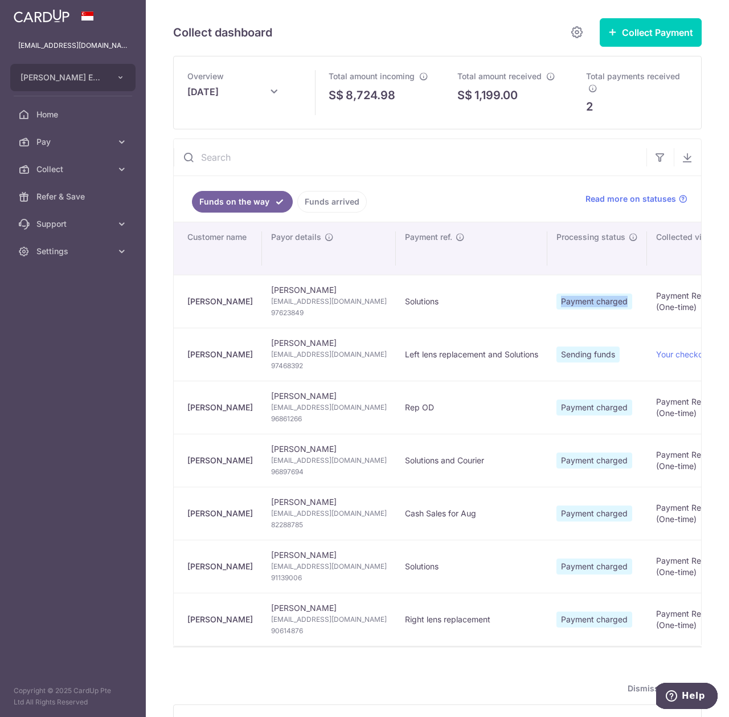
drag, startPoint x: 580, startPoint y: 304, endPoint x: 536, endPoint y: 304, distance: 44.4
click at [548, 304] on td "Payment charged" at bounding box center [598, 301] width 100 height 53
click at [557, 304] on span "Payment charged" at bounding box center [595, 301] width 76 height 16
drag, startPoint x: 557, startPoint y: 303, endPoint x: 614, endPoint y: 301, distance: 57.0
click at [614, 301] on td "Payment charged" at bounding box center [598, 301] width 100 height 53
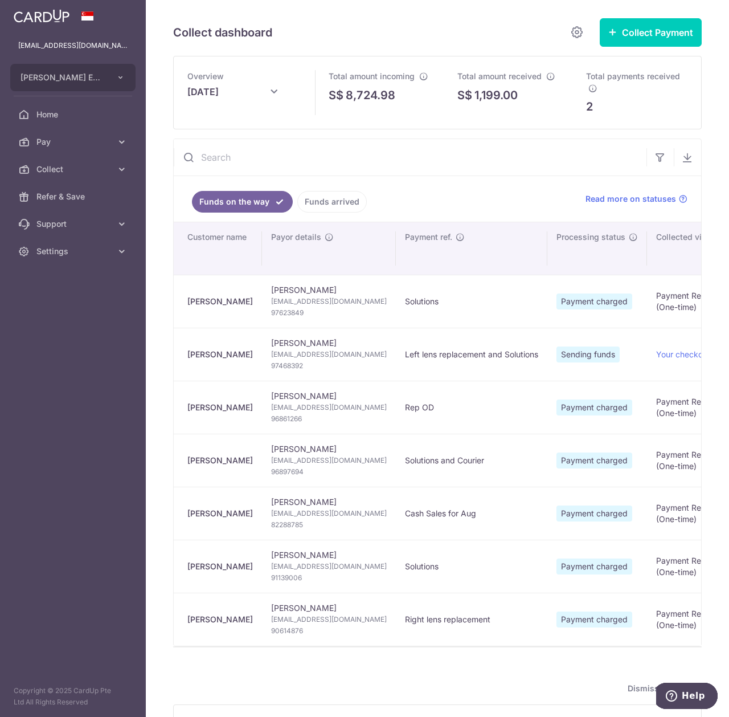
click at [614, 301] on td "Payment charged" at bounding box center [598, 301] width 100 height 53
drag, startPoint x: 534, startPoint y: 304, endPoint x: 609, endPoint y: 304, distance: 75.2
click at [609, 304] on td "Payment charged" at bounding box center [598, 301] width 100 height 53
click at [610, 304] on td "Payment charged" at bounding box center [598, 301] width 100 height 53
